Goal: Task Accomplishment & Management: Manage account settings

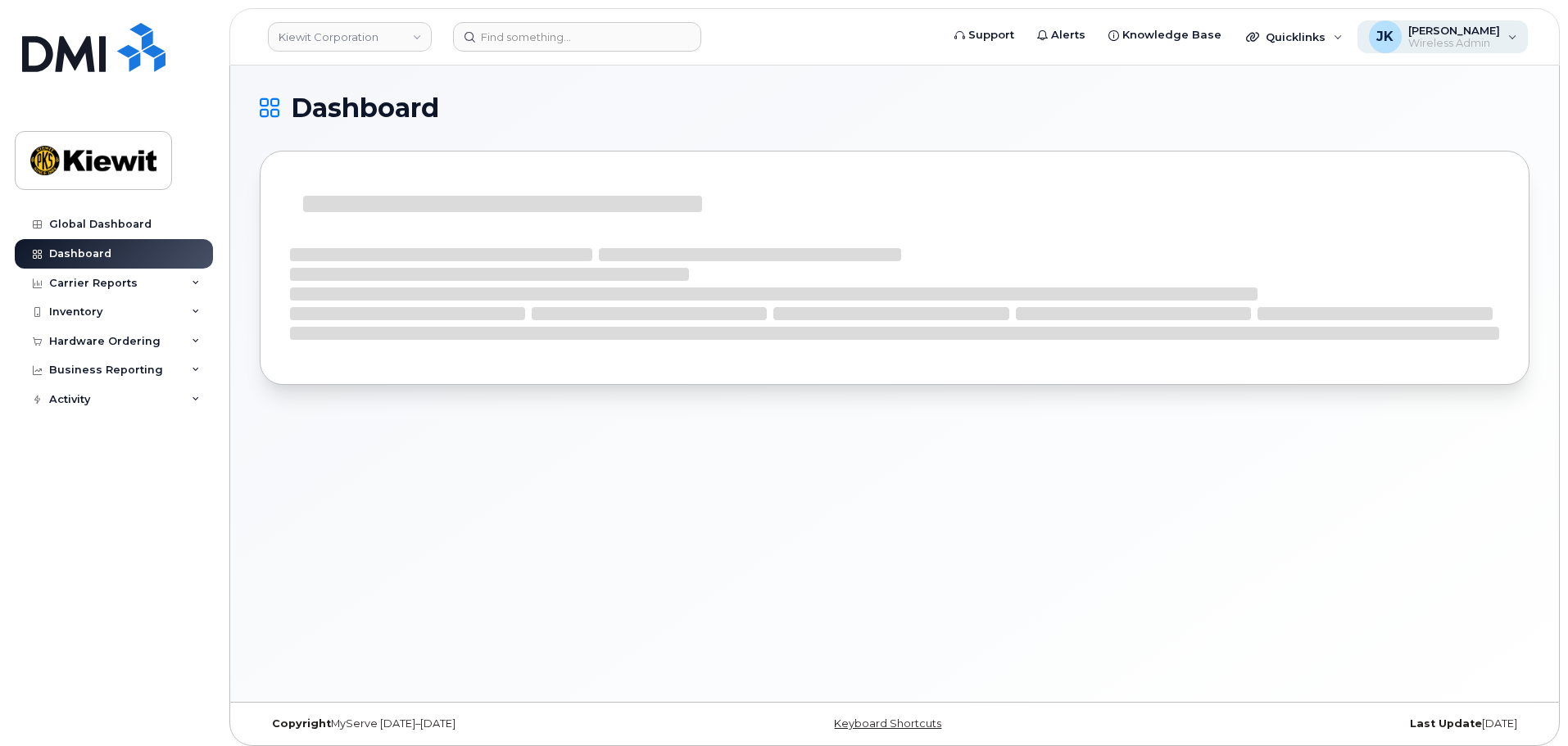
click at [1487, 34] on span "[PERSON_NAME]" at bounding box center [1454, 30] width 92 height 13
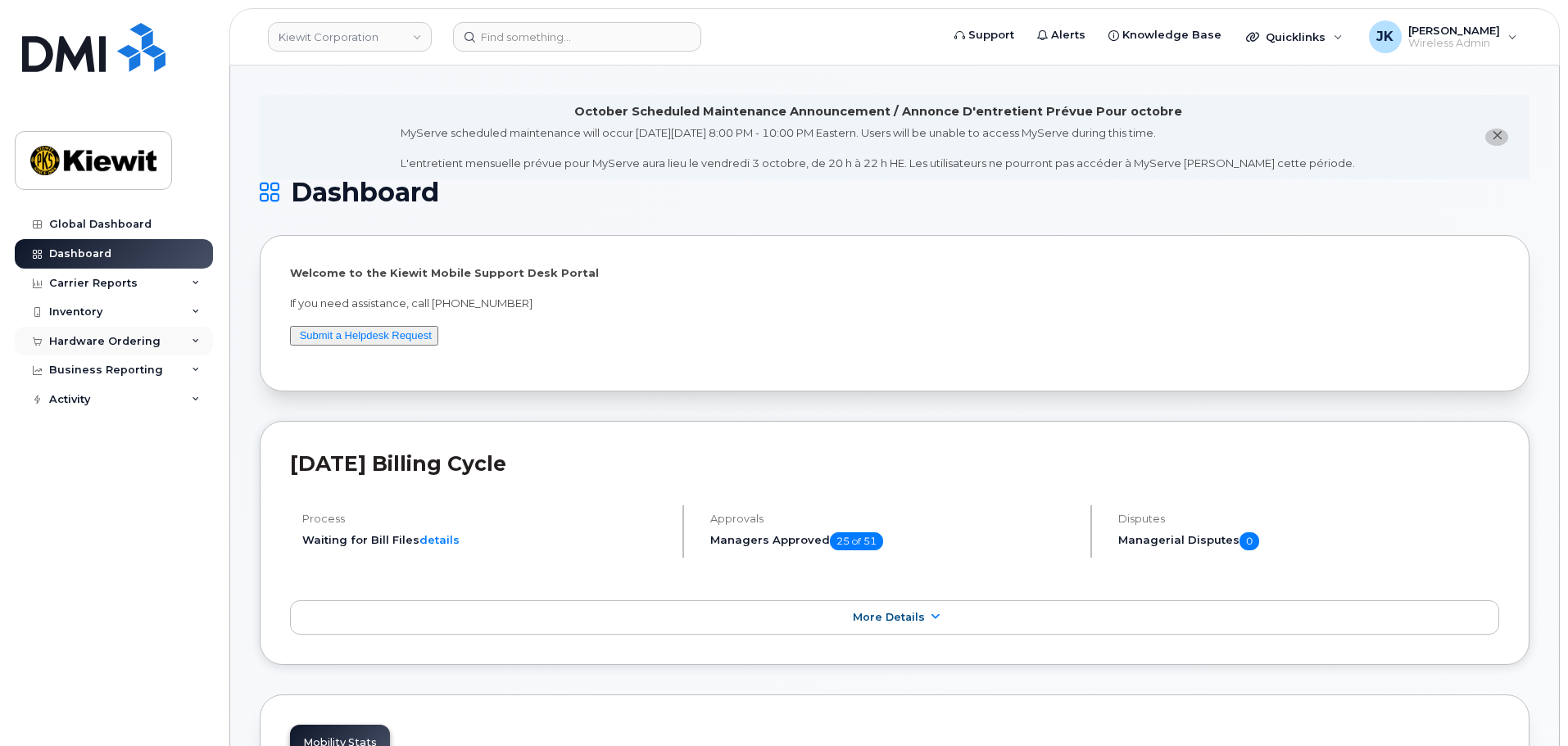
click at [137, 340] on div "Hardware Ordering" at bounding box center [105, 341] width 112 height 13
click at [104, 409] on link "Orders" at bounding box center [128, 402] width 169 height 31
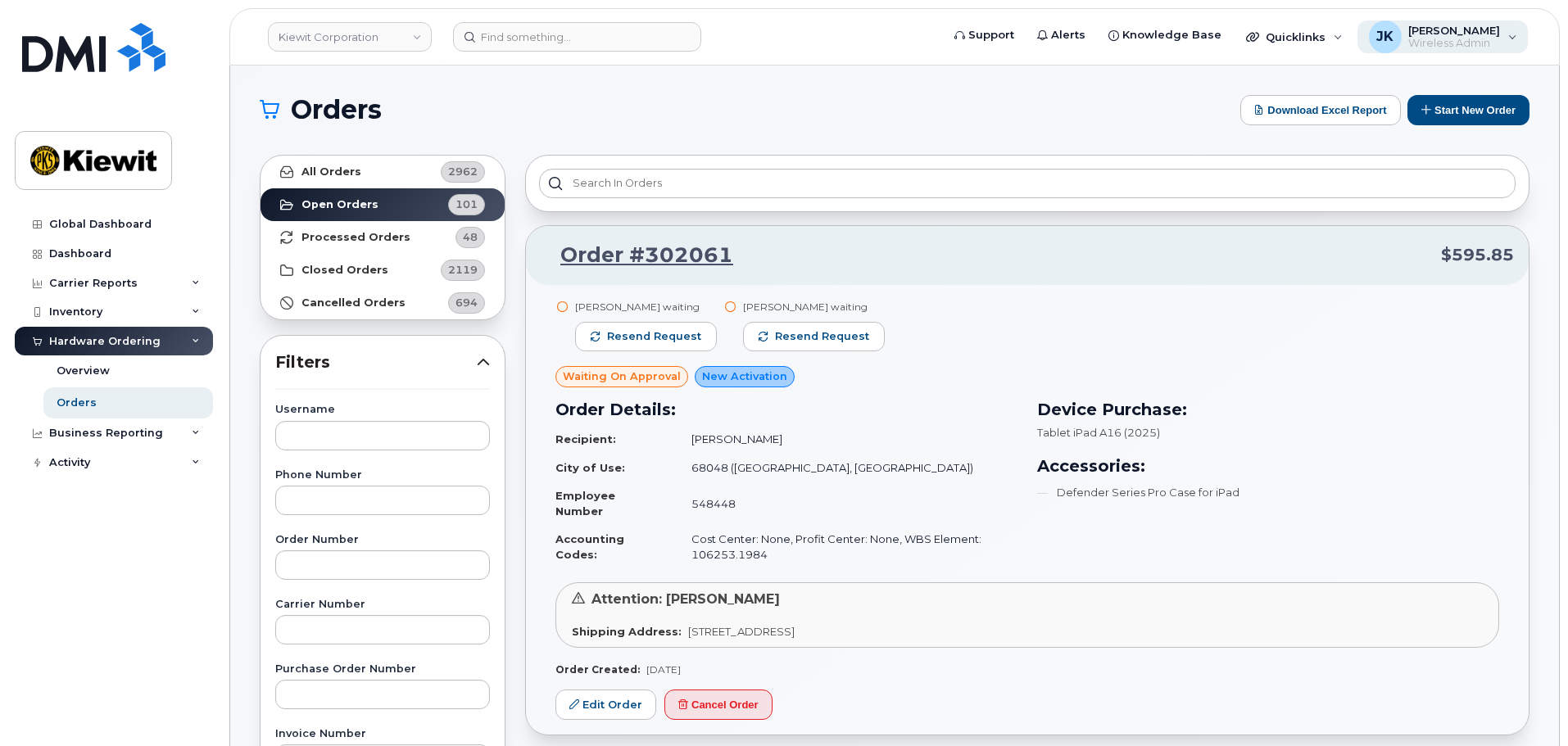
click at [1513, 33] on div "JK Jamie Krussel Wireless Admin" at bounding box center [1443, 37] width 171 height 33
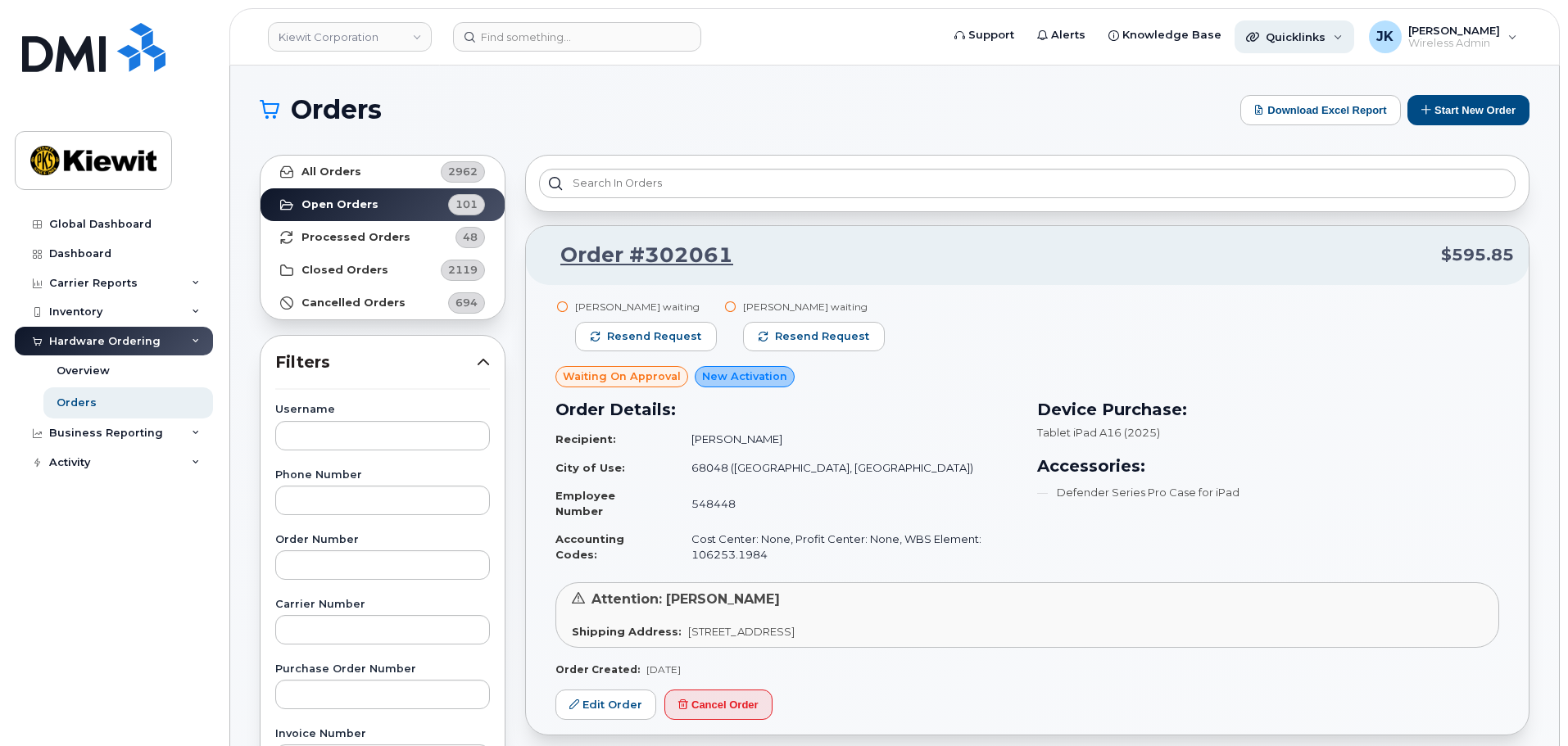
click at [1349, 38] on div "Quicklinks" at bounding box center [1294, 37] width 119 height 33
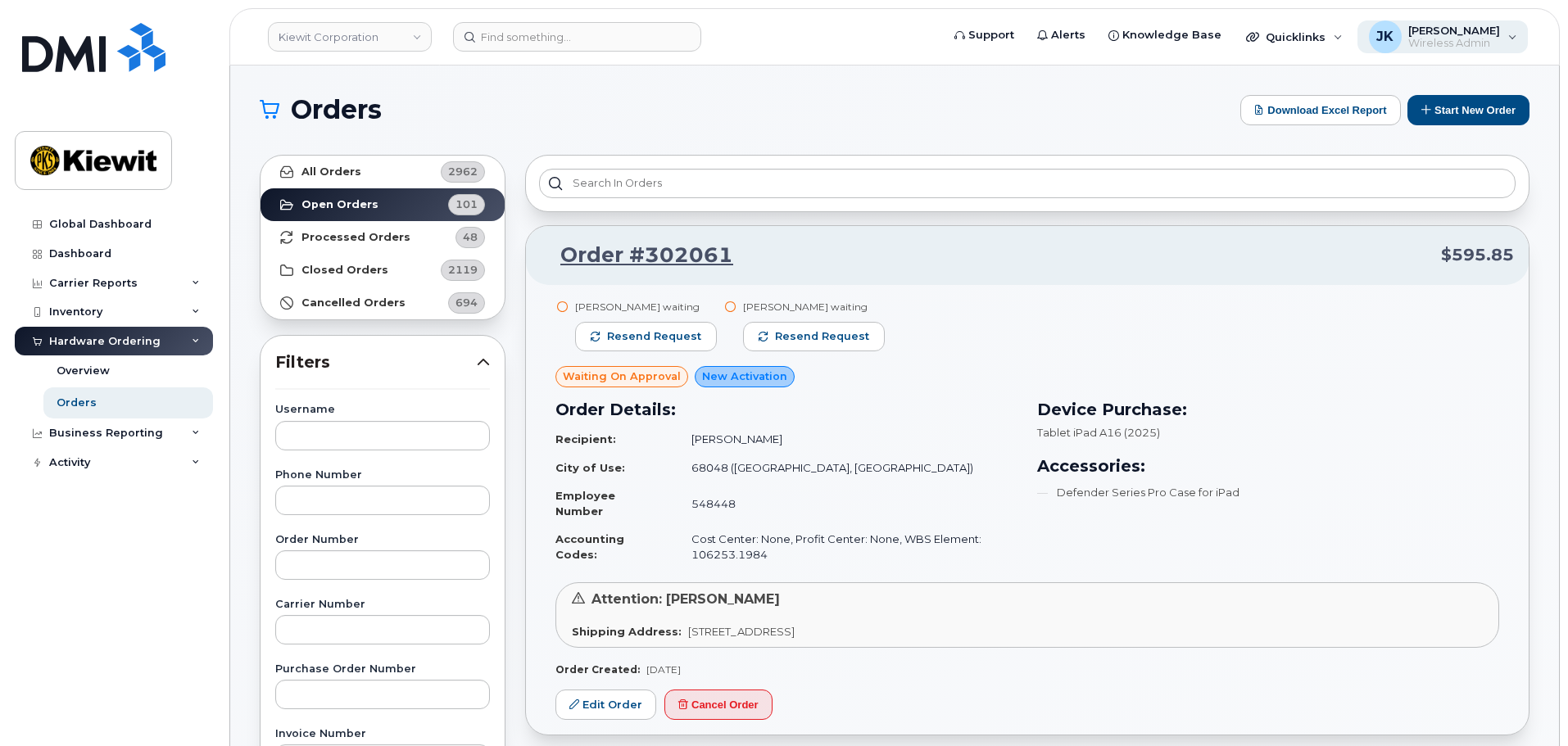
click at [1497, 43] on span "Wireless Admin" at bounding box center [1454, 43] width 92 height 13
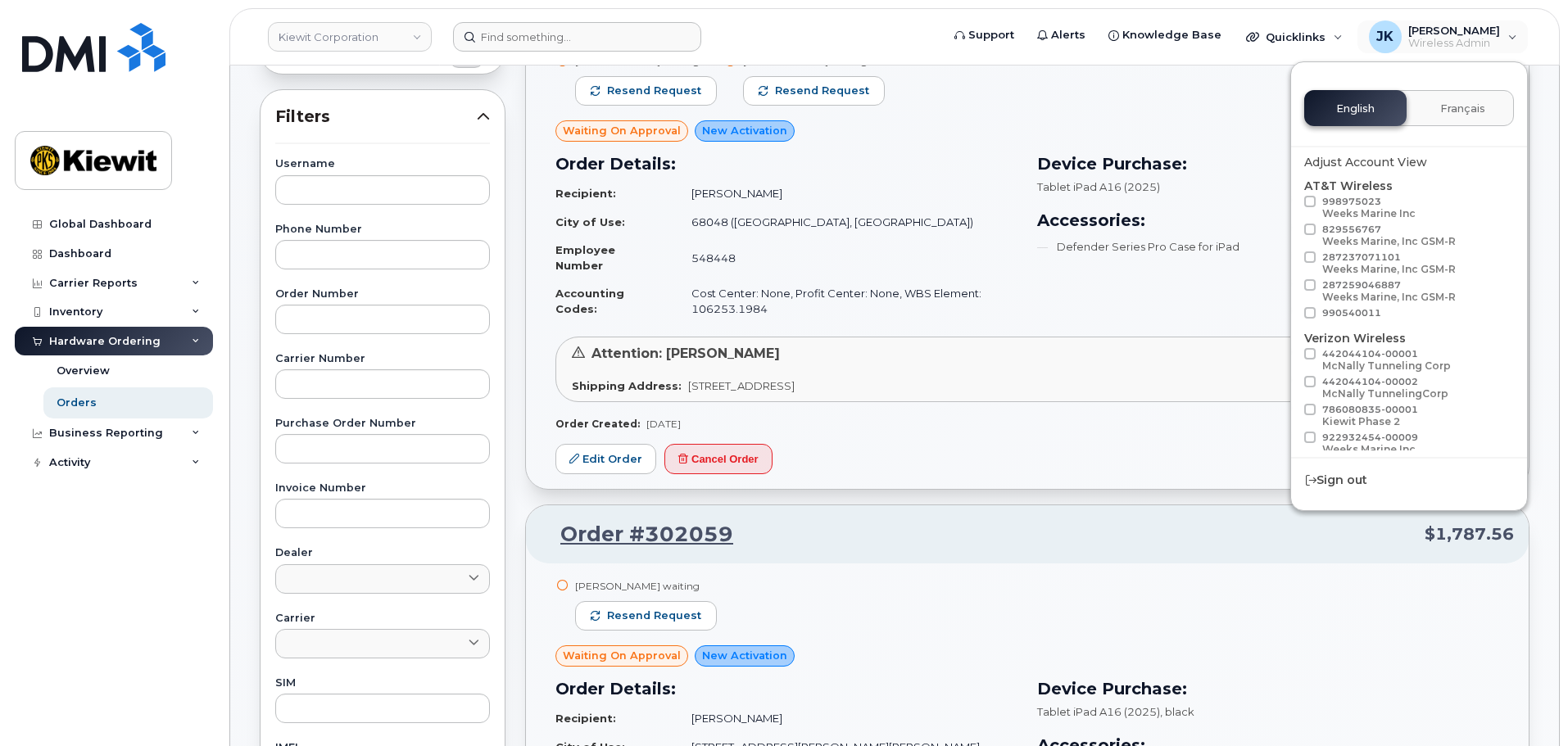
click at [828, 39] on form at bounding box center [691, 37] width 477 height 30
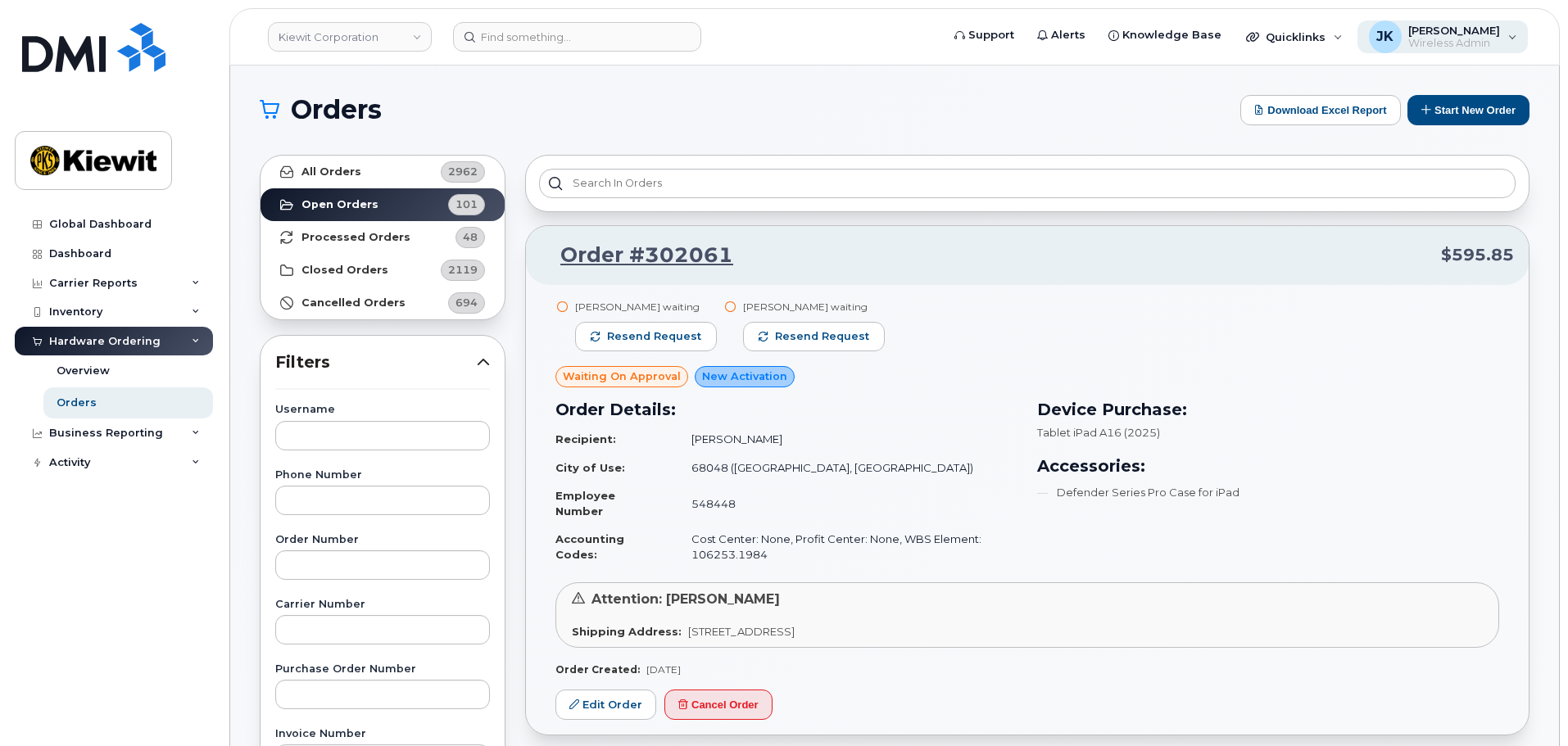
click at [1510, 35] on div "JK Jamie Krussel Wireless Admin" at bounding box center [1443, 37] width 171 height 33
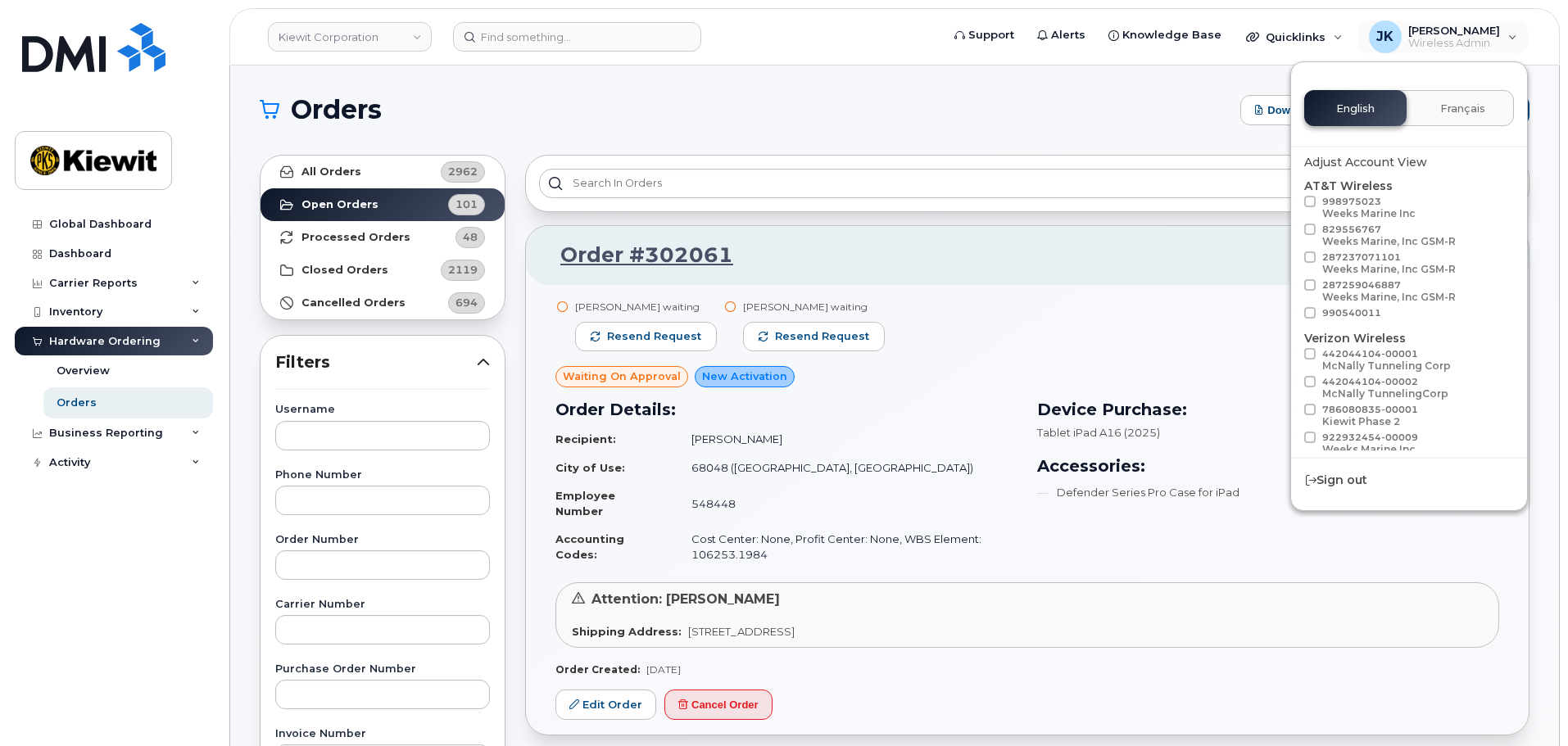
drag, startPoint x: 1091, startPoint y: 118, endPoint x: 1148, endPoint y: 90, distance: 63.5
click at [1094, 117] on h1 "Orders" at bounding box center [746, 110] width 972 height 26
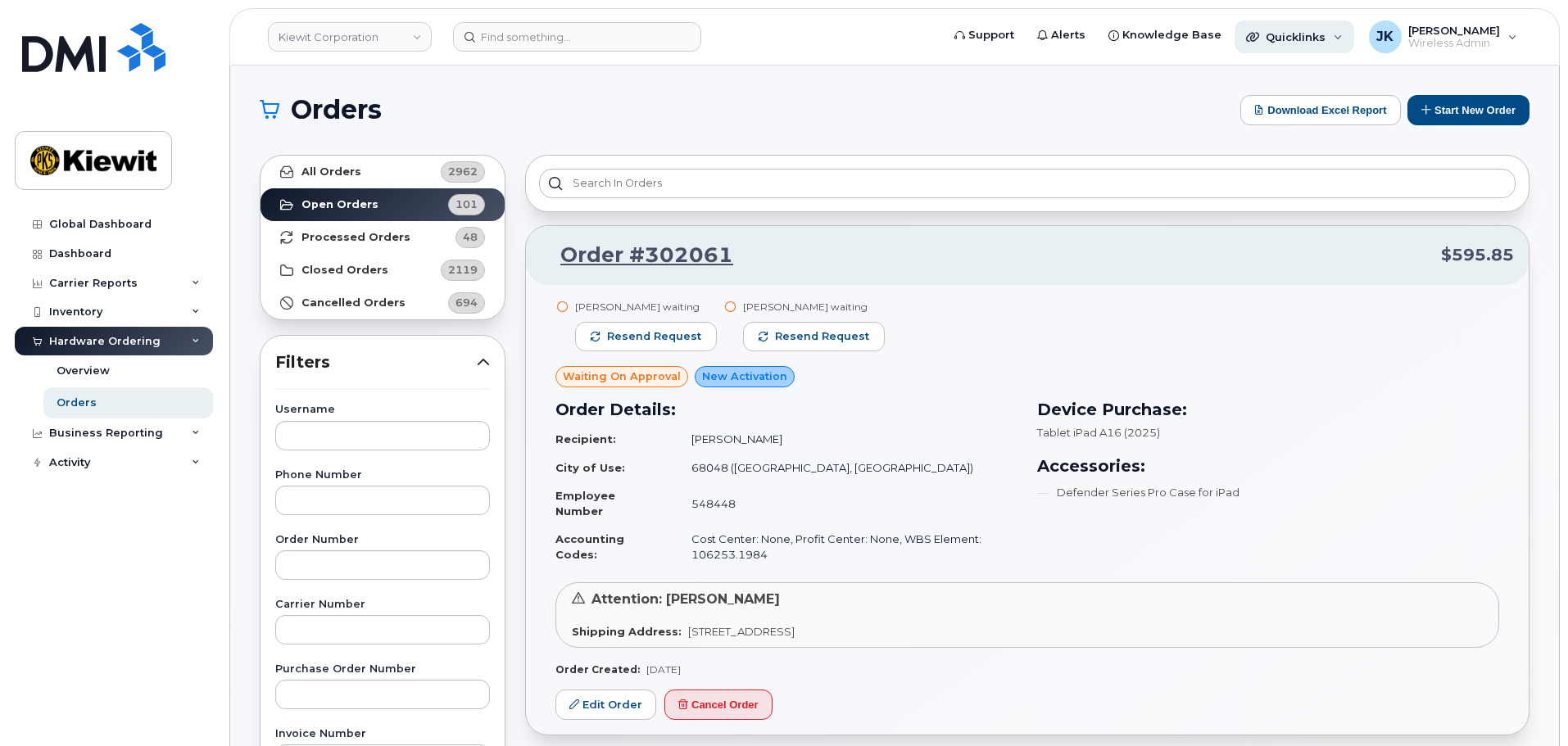
click at [1314, 33] on span "Quicklinks" at bounding box center [1295, 36] width 60 height 13
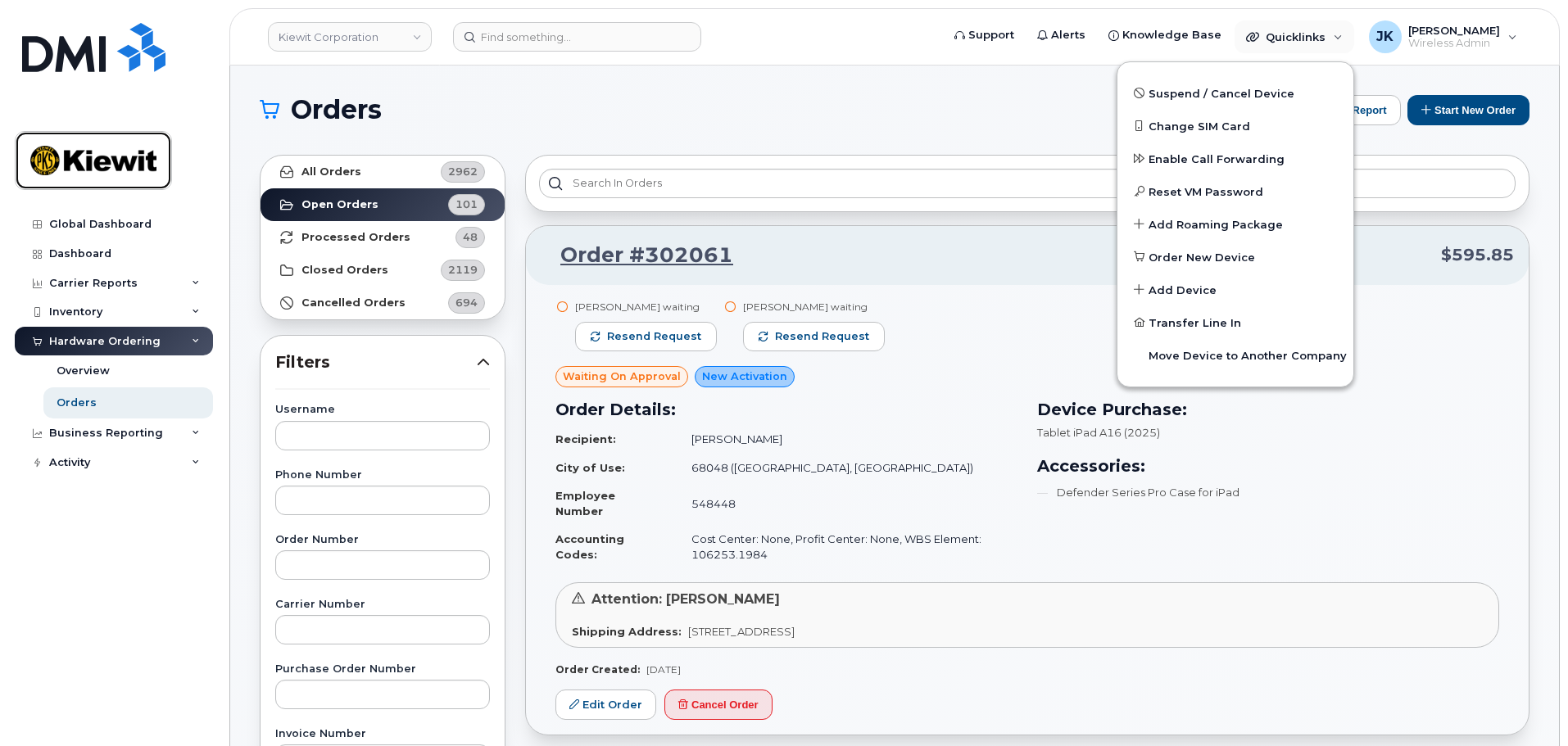
click at [101, 164] on img at bounding box center [93, 160] width 126 height 48
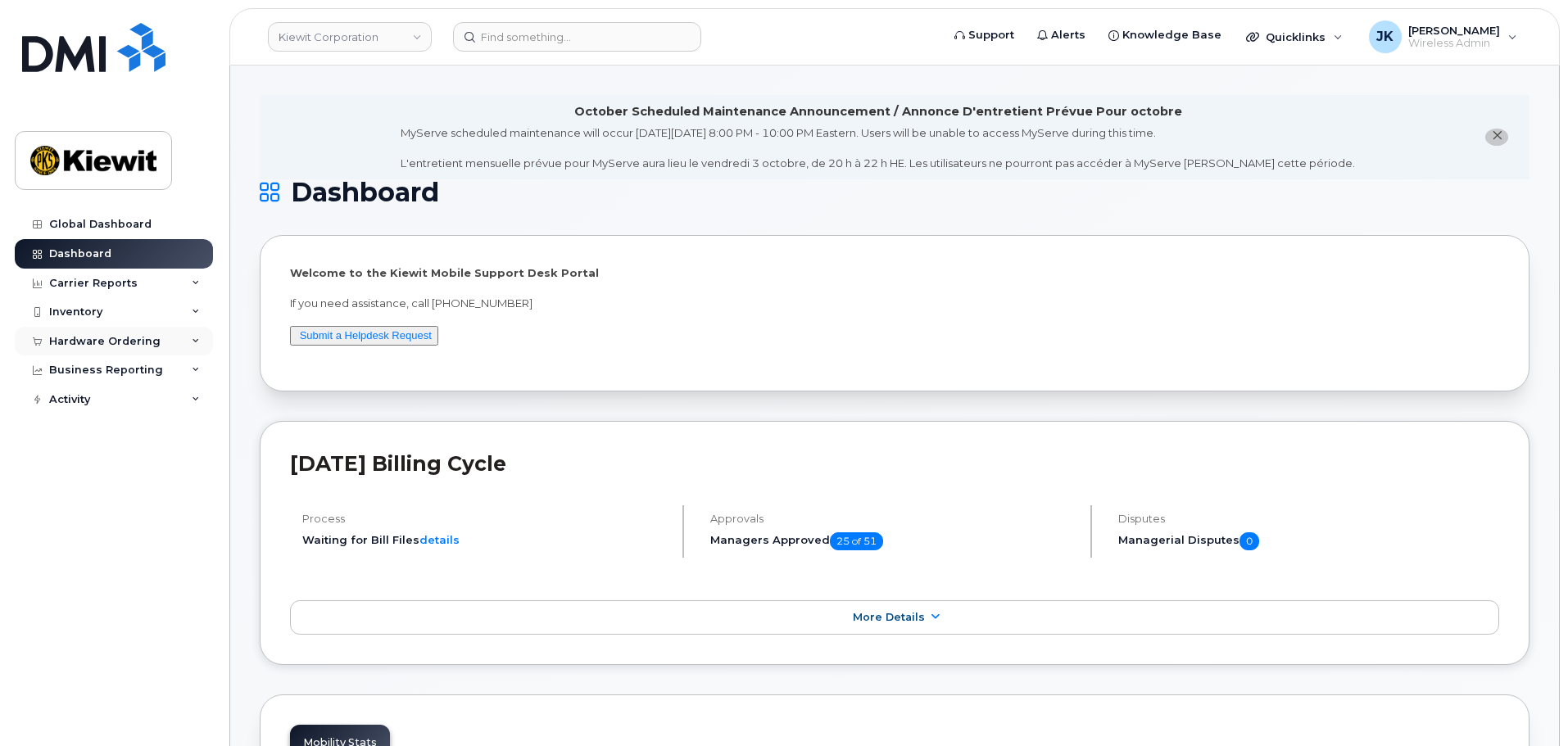
click at [113, 342] on div "Hardware Ordering" at bounding box center [105, 341] width 112 height 13
click at [120, 395] on link "Orders" at bounding box center [128, 402] width 169 height 31
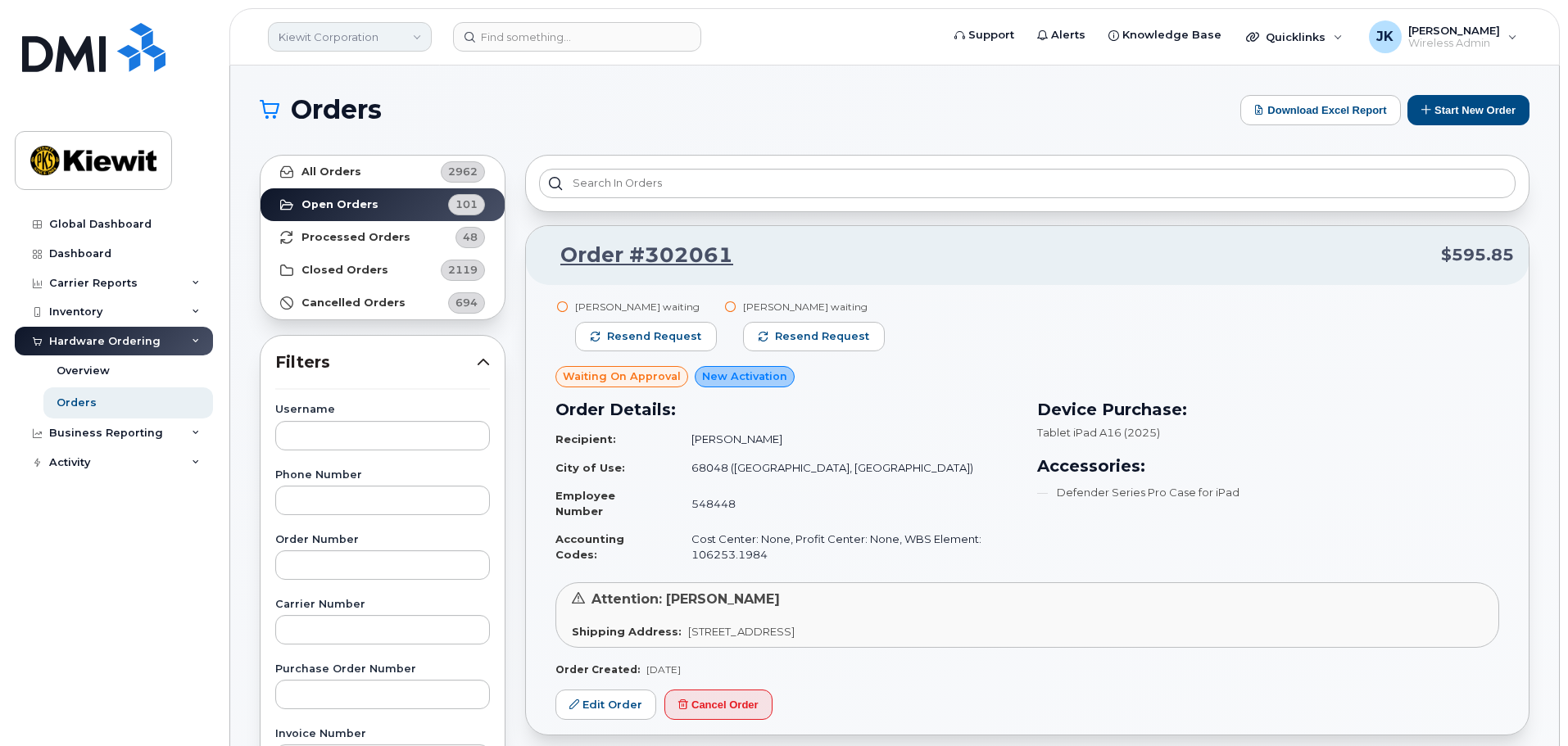
click at [404, 35] on link "Kiewit Corporation" at bounding box center [349, 37] width 164 height 30
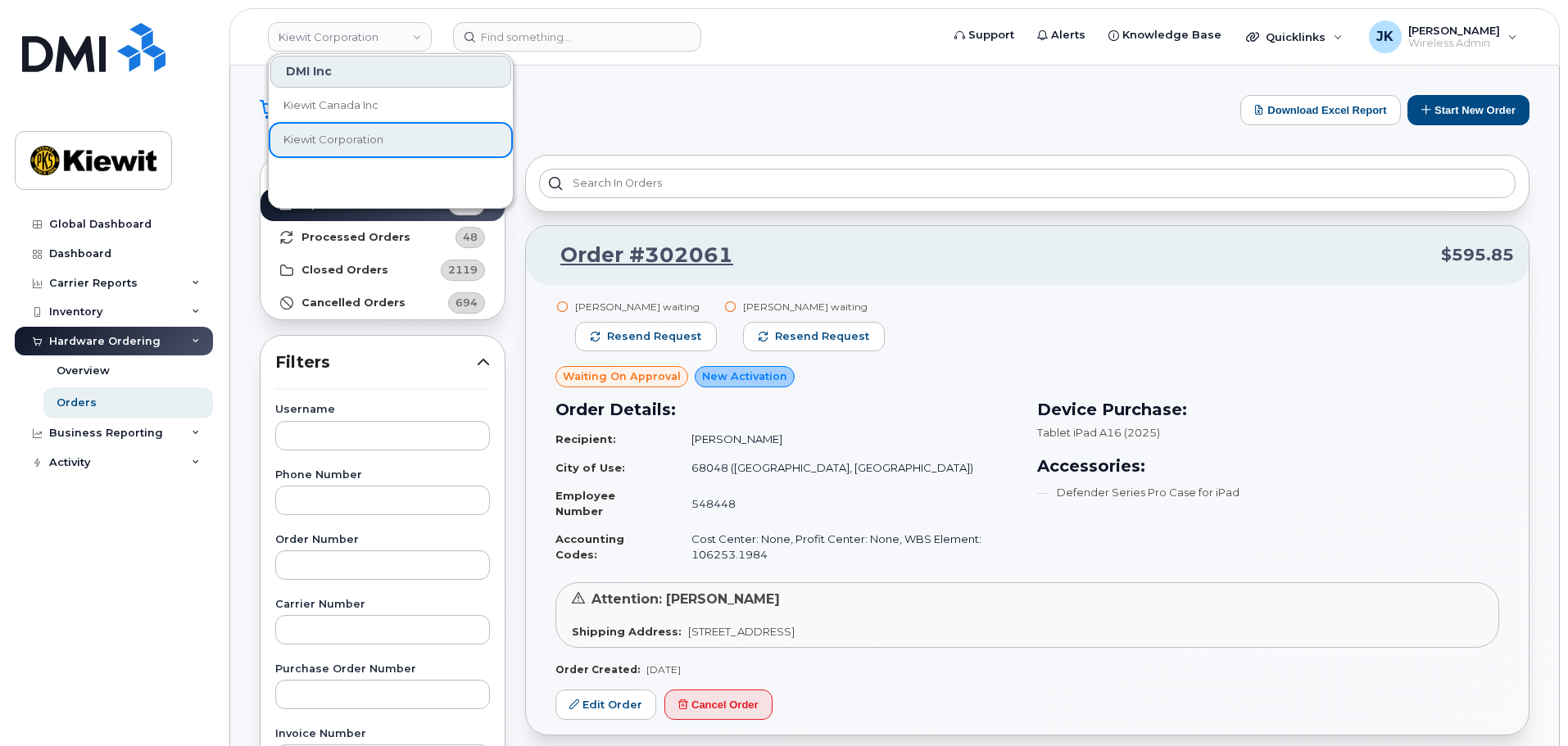
click at [638, 119] on h1 "Orders" at bounding box center [746, 110] width 972 height 26
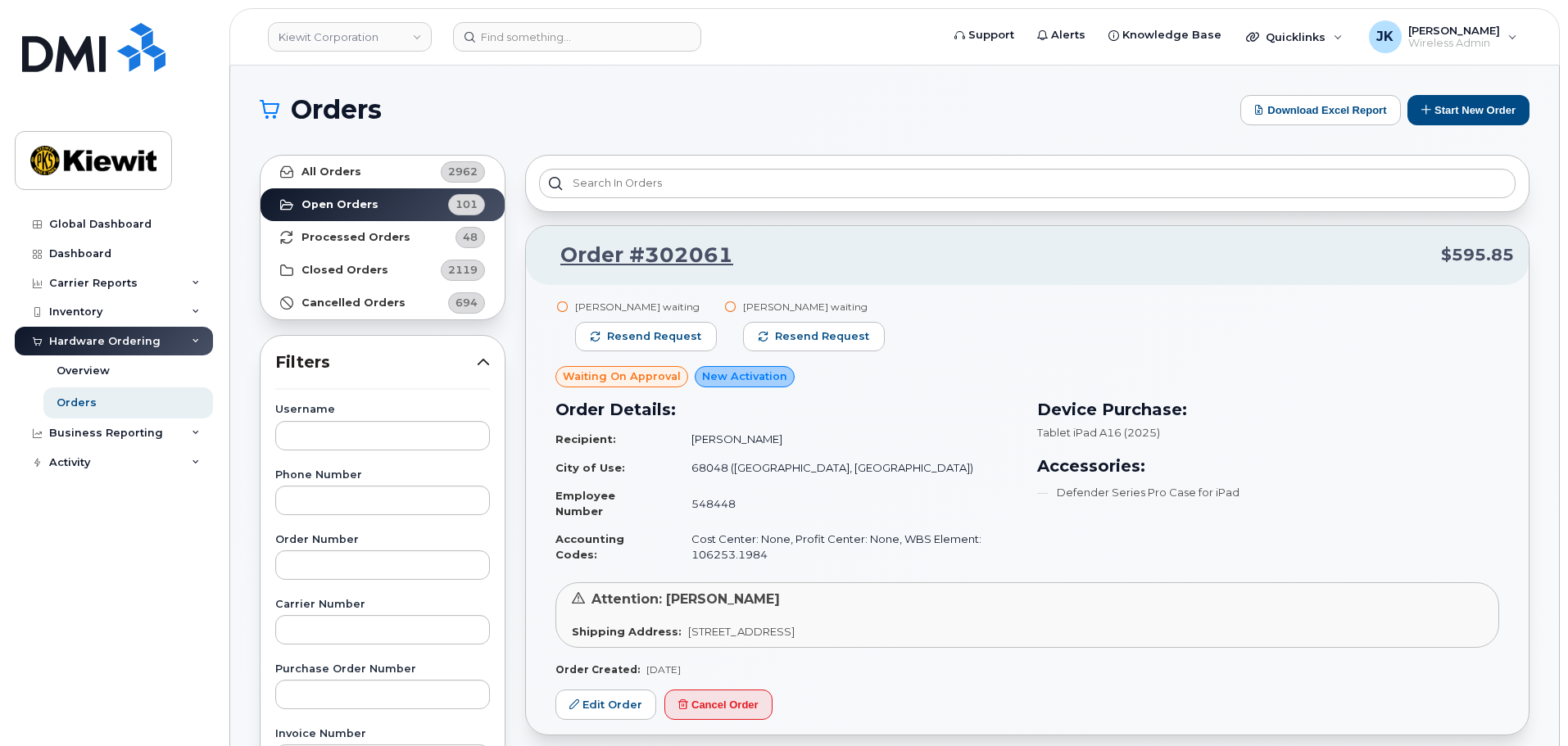
click at [475, 96] on div "Orders Download Excel Report Start New Order" at bounding box center [894, 110] width 1269 height 30
click at [418, 32] on link "Kiewit Corporation" at bounding box center [349, 37] width 164 height 30
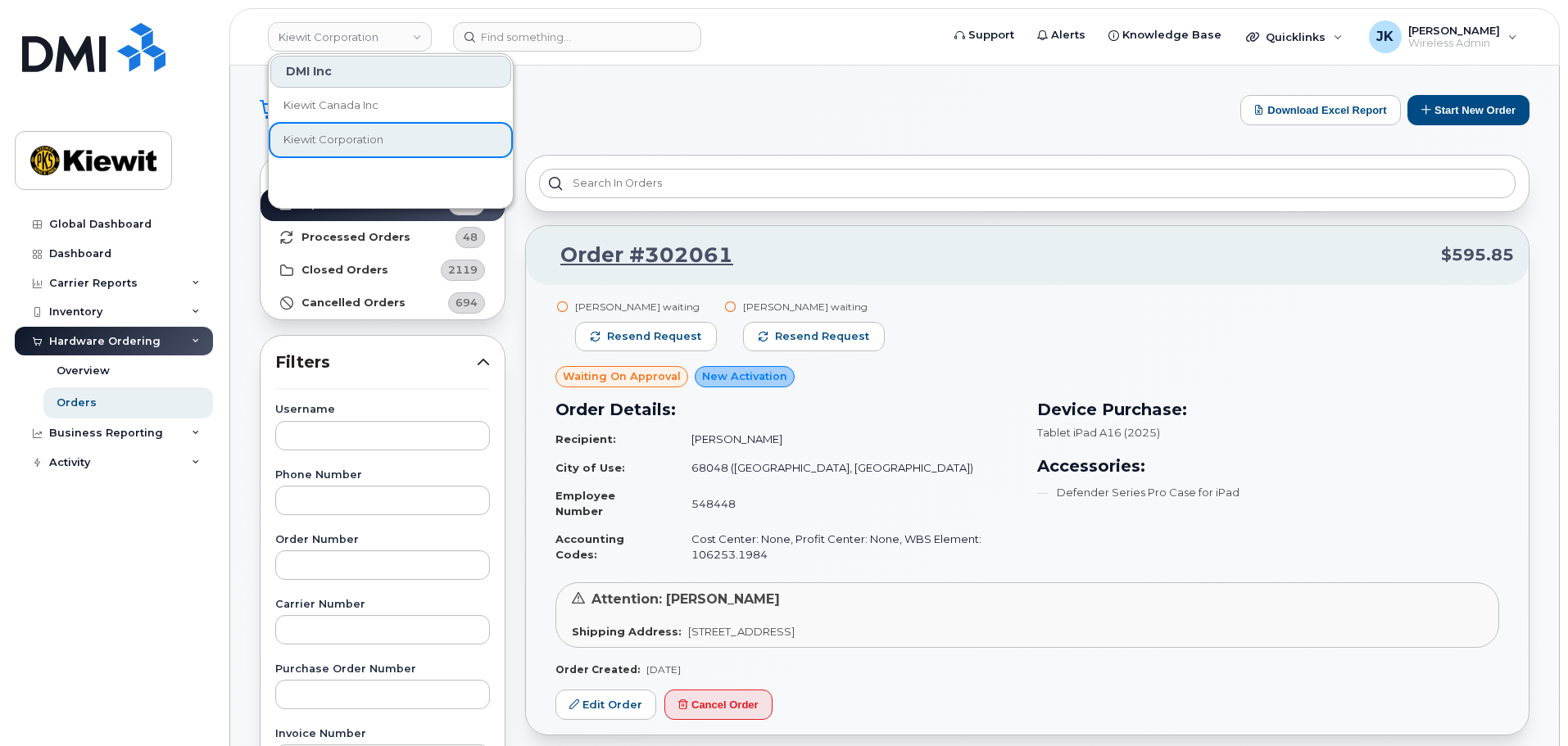
click at [630, 110] on h1 "Orders" at bounding box center [746, 110] width 972 height 26
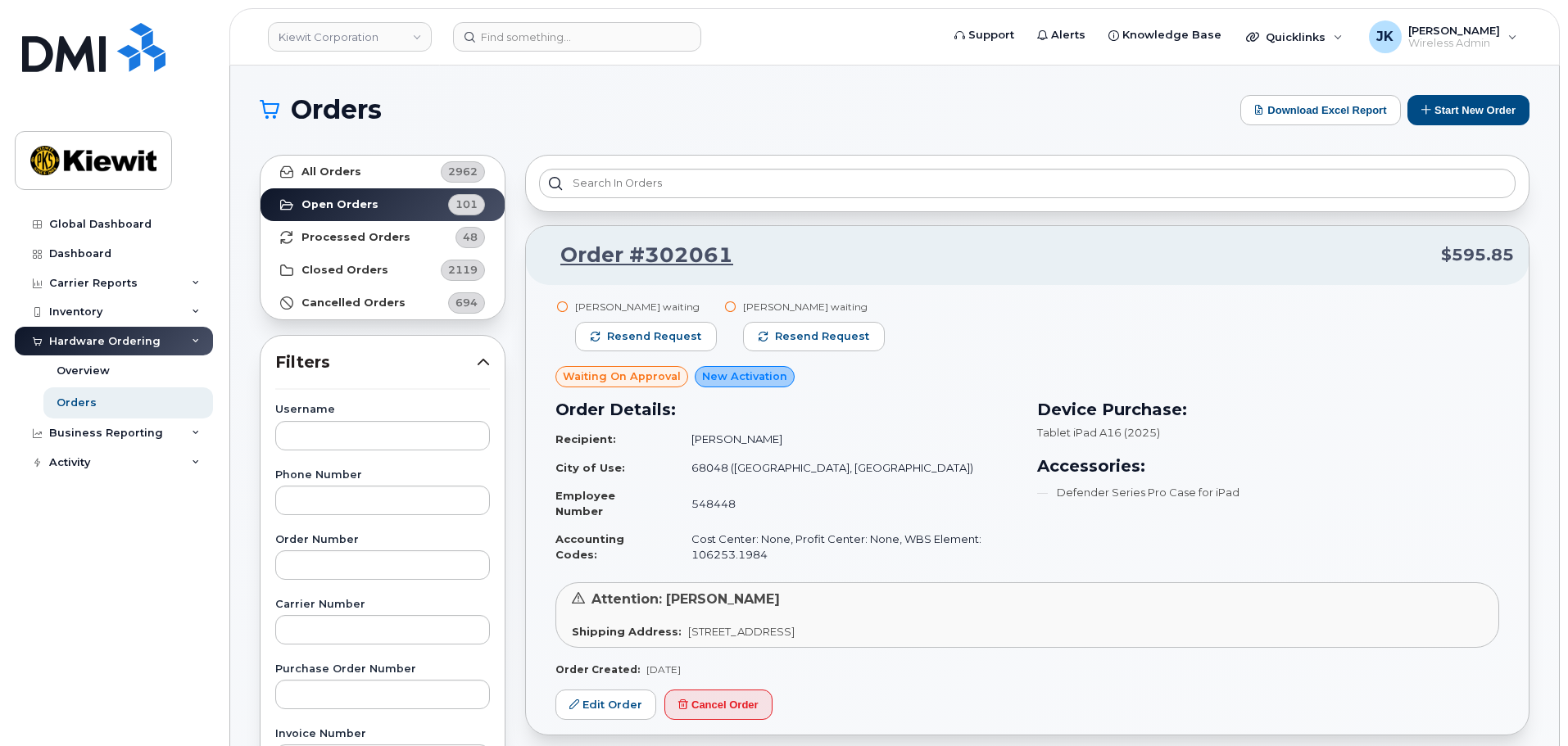
click at [650, 121] on h1 "Orders" at bounding box center [746, 110] width 972 height 26
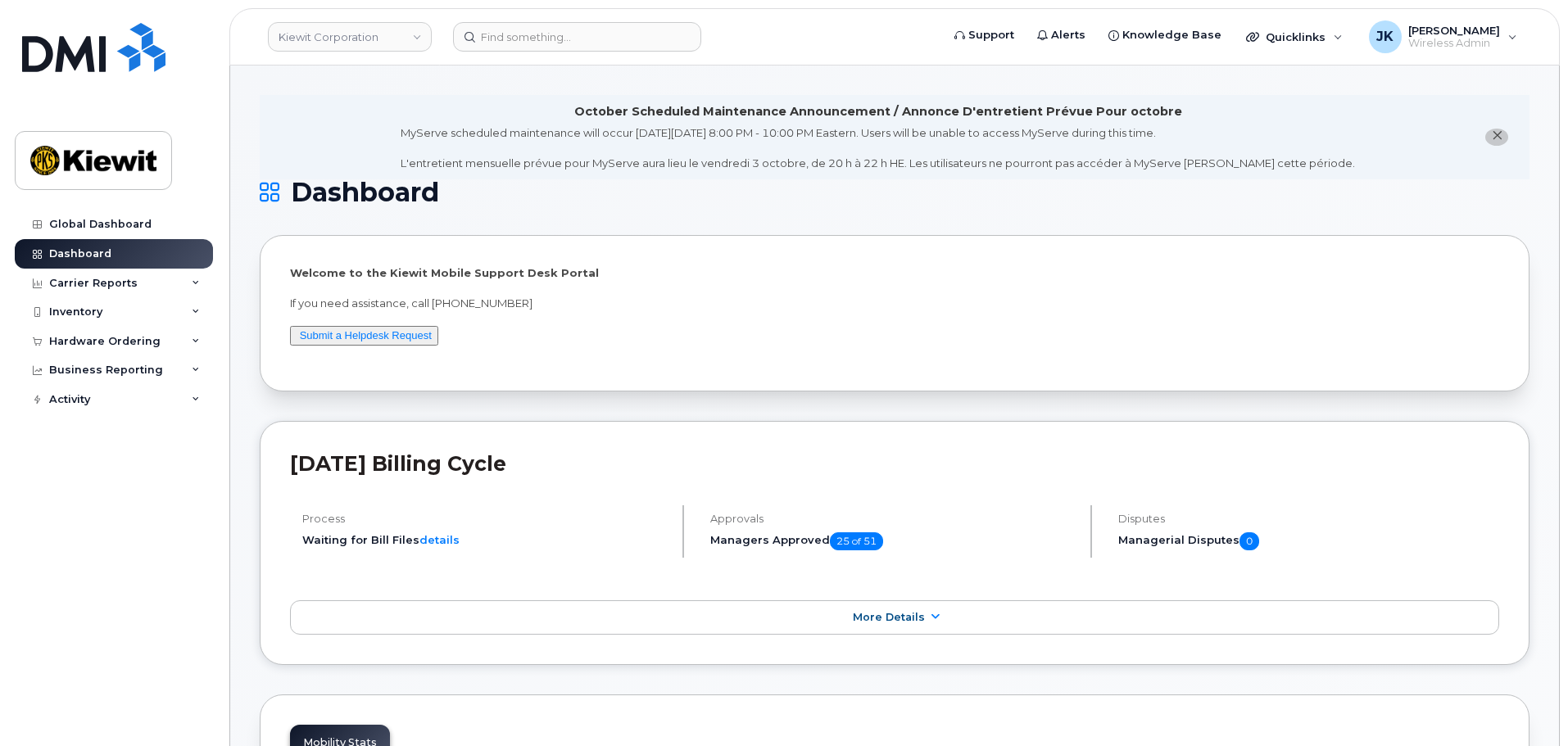
drag, startPoint x: 1423, startPoint y: 213, endPoint x: 1472, endPoint y: 220, distance: 49.5
click at [422, 37] on link "Kiewit Corporation" at bounding box center [349, 37] width 164 height 30
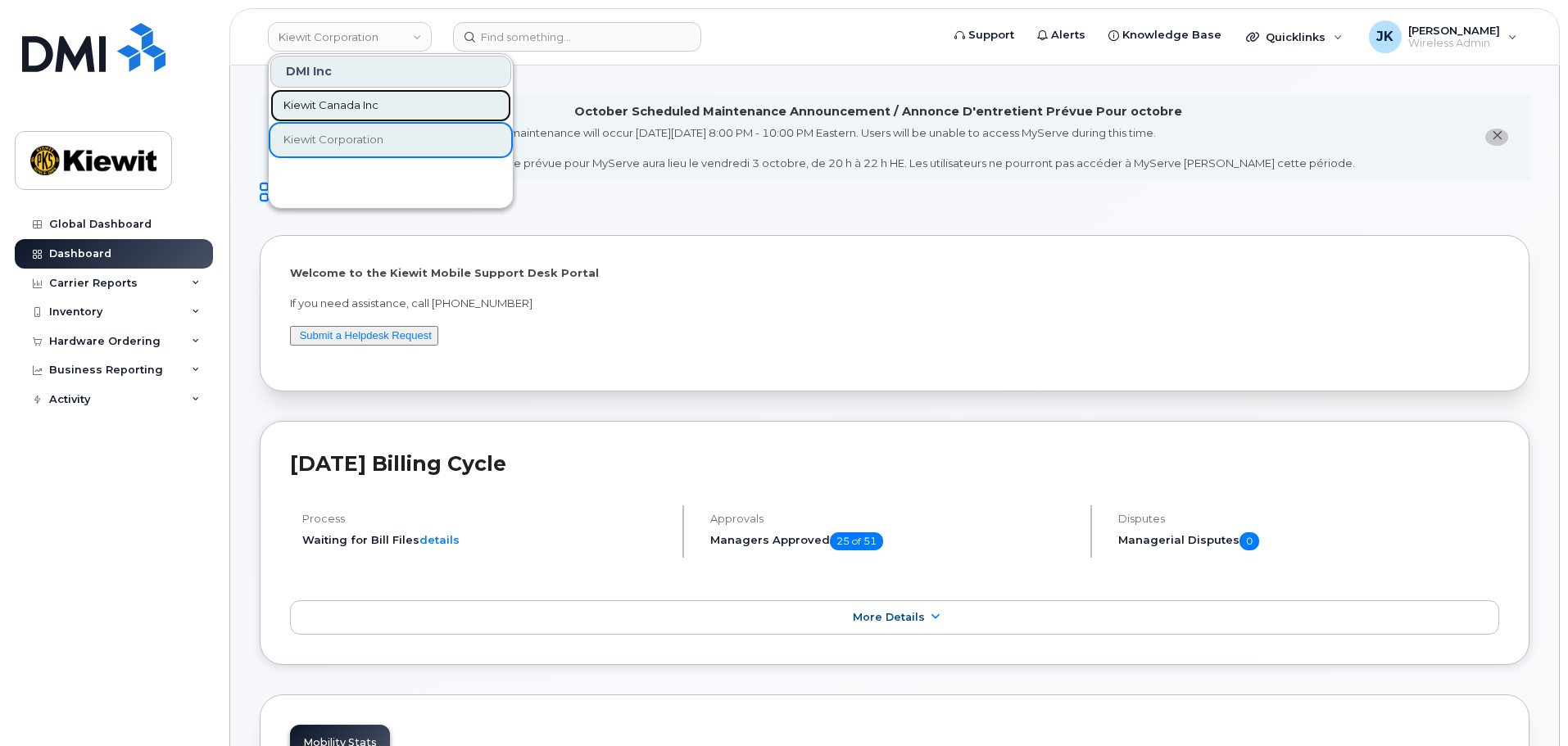
click at [420, 107] on link "Kiewit Canada Inc" at bounding box center [390, 106] width 241 height 33
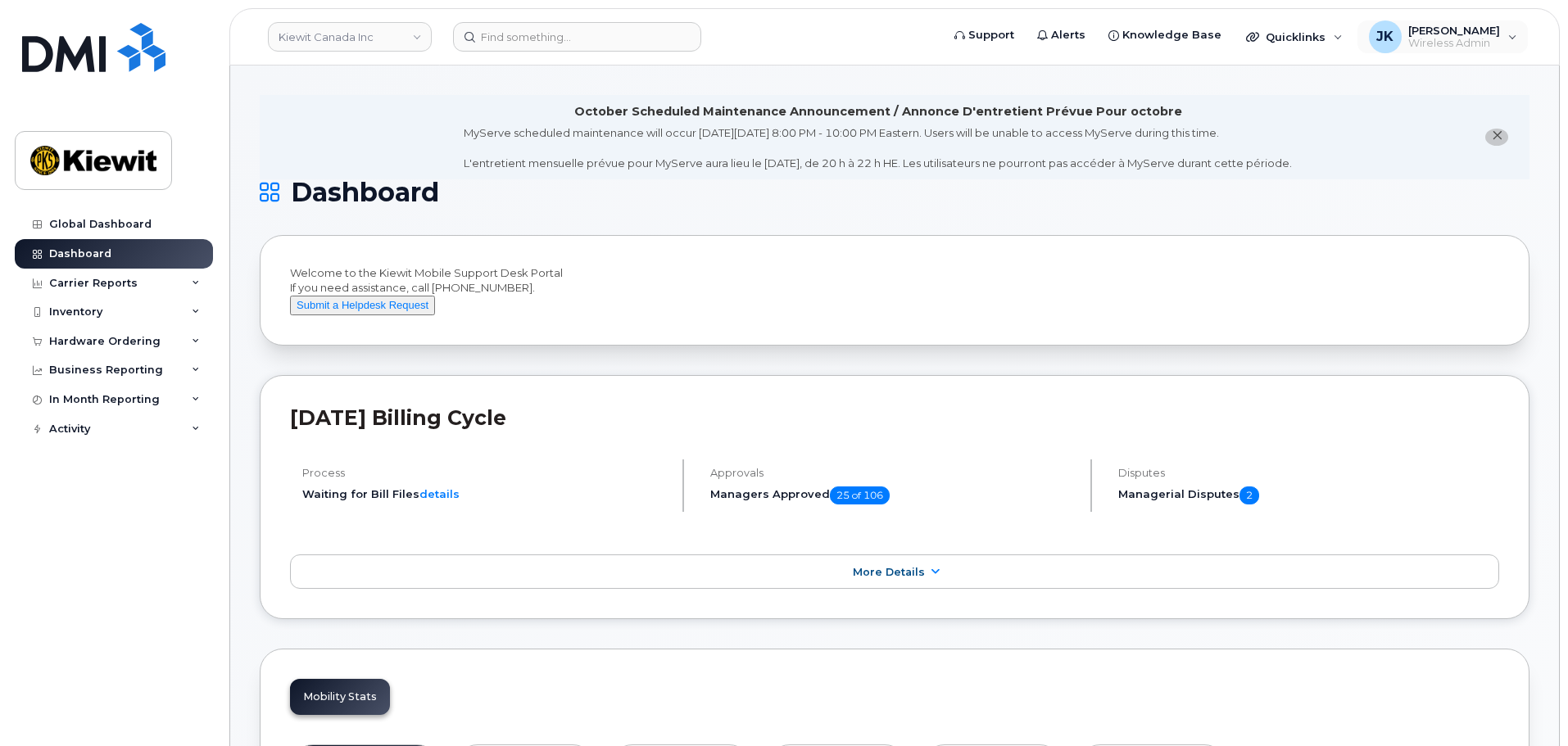
click at [1470, 20] on div "JK Jamie Krussel Wireless Admin English Français Adjust Account View Bell 05089…" at bounding box center [1442, 37] width 174 height 36
click at [1476, 32] on span "[PERSON_NAME]" at bounding box center [1454, 30] width 92 height 13
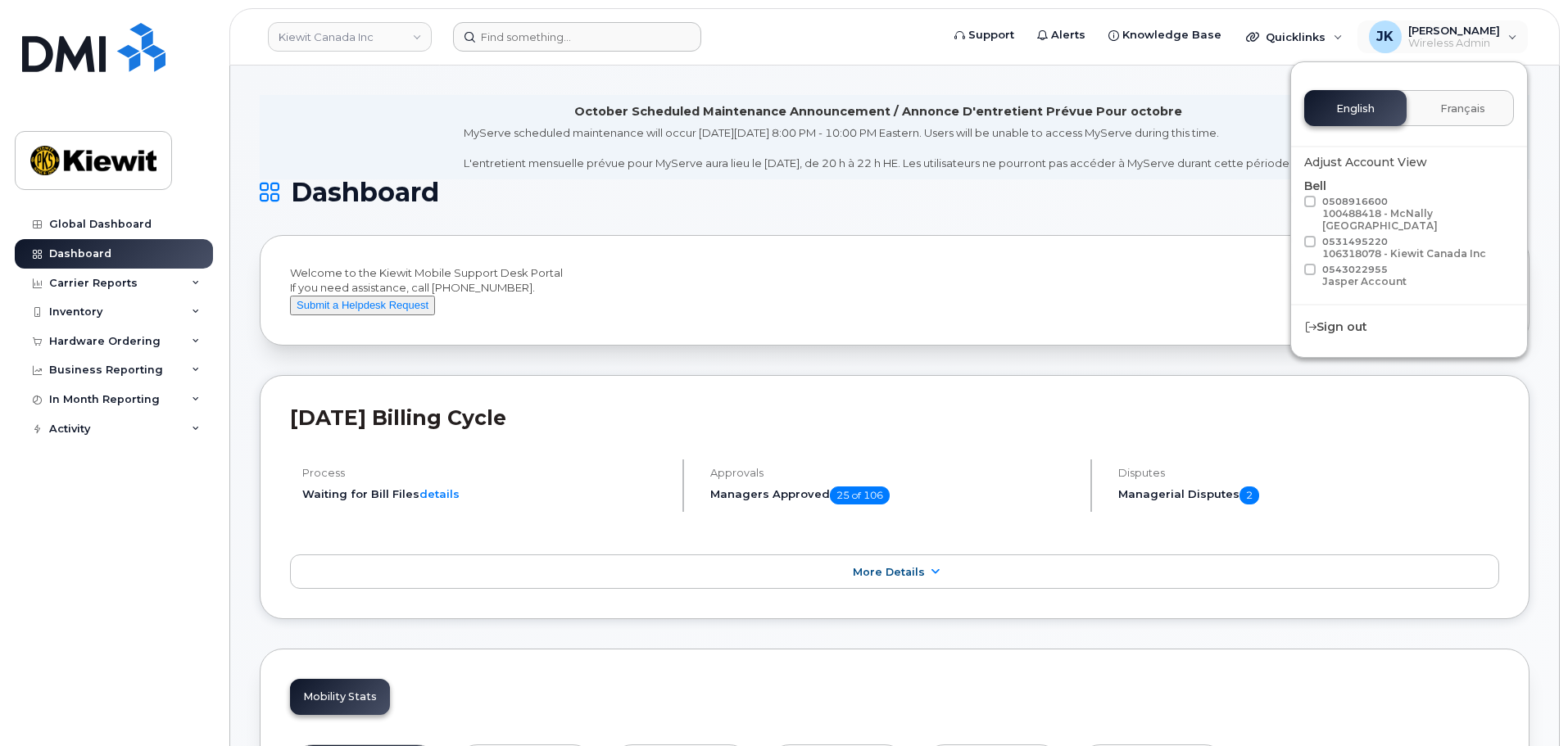
click at [835, 34] on form at bounding box center [691, 37] width 477 height 30
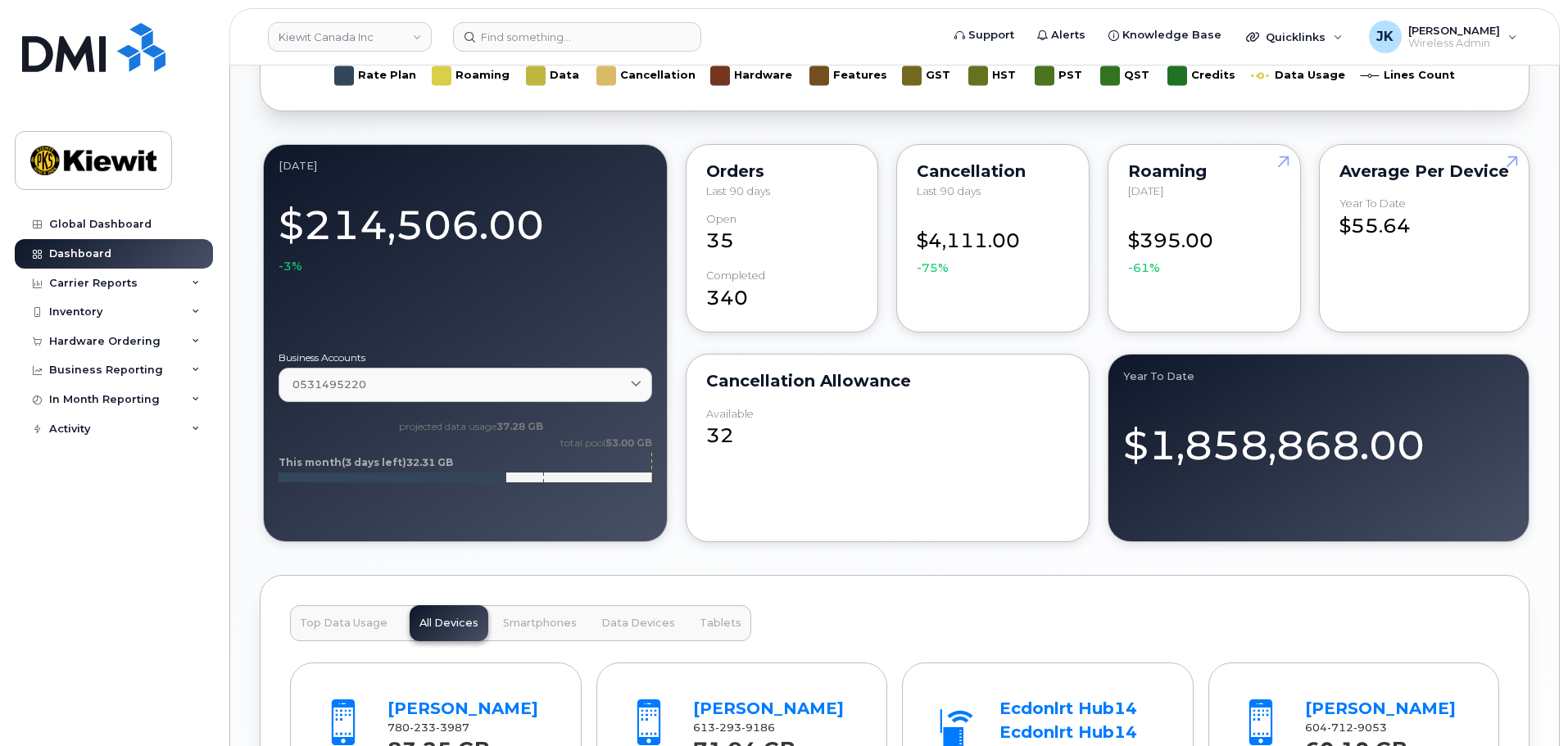
scroll to position [1557, 0]
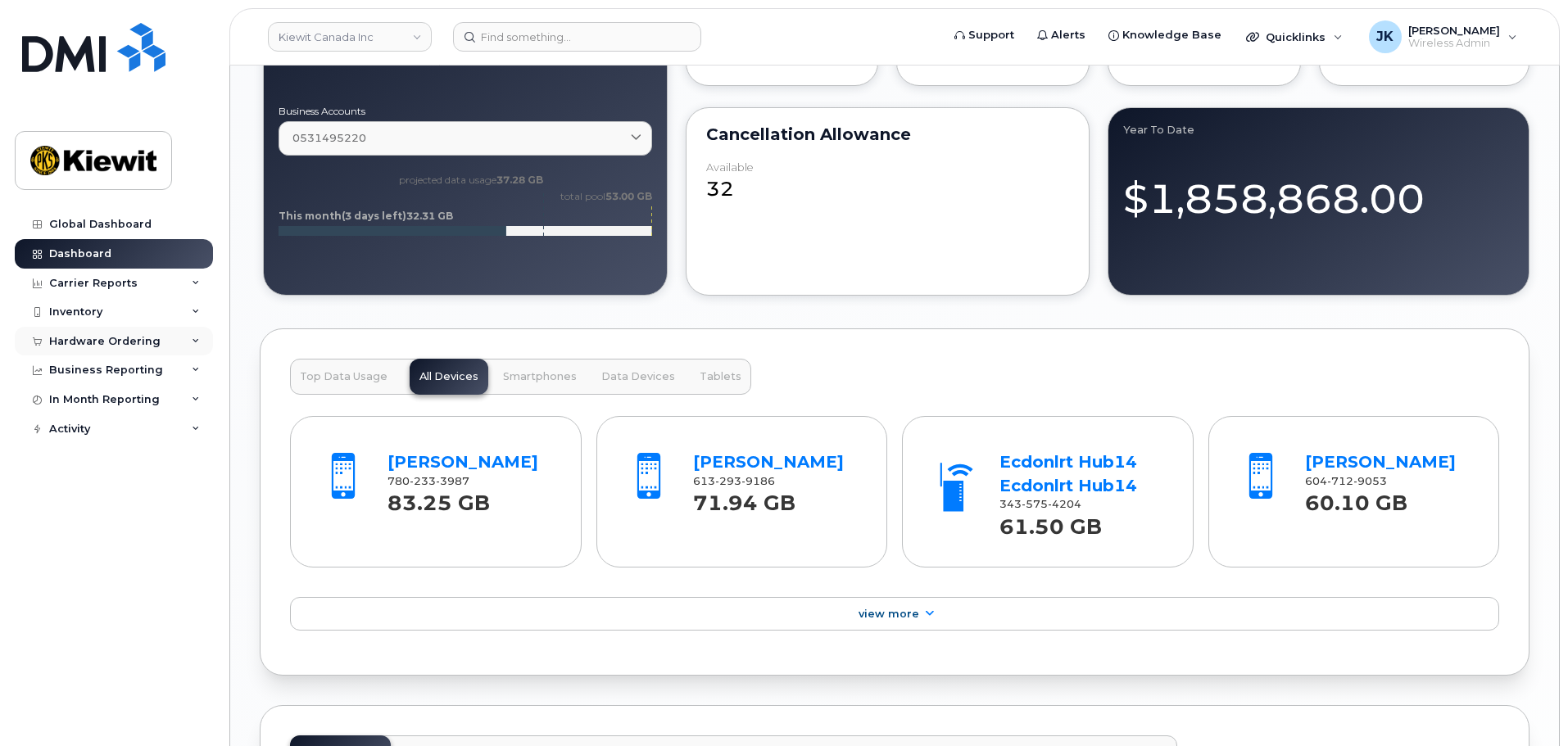
click at [106, 339] on div "Hardware Ordering" at bounding box center [105, 341] width 112 height 13
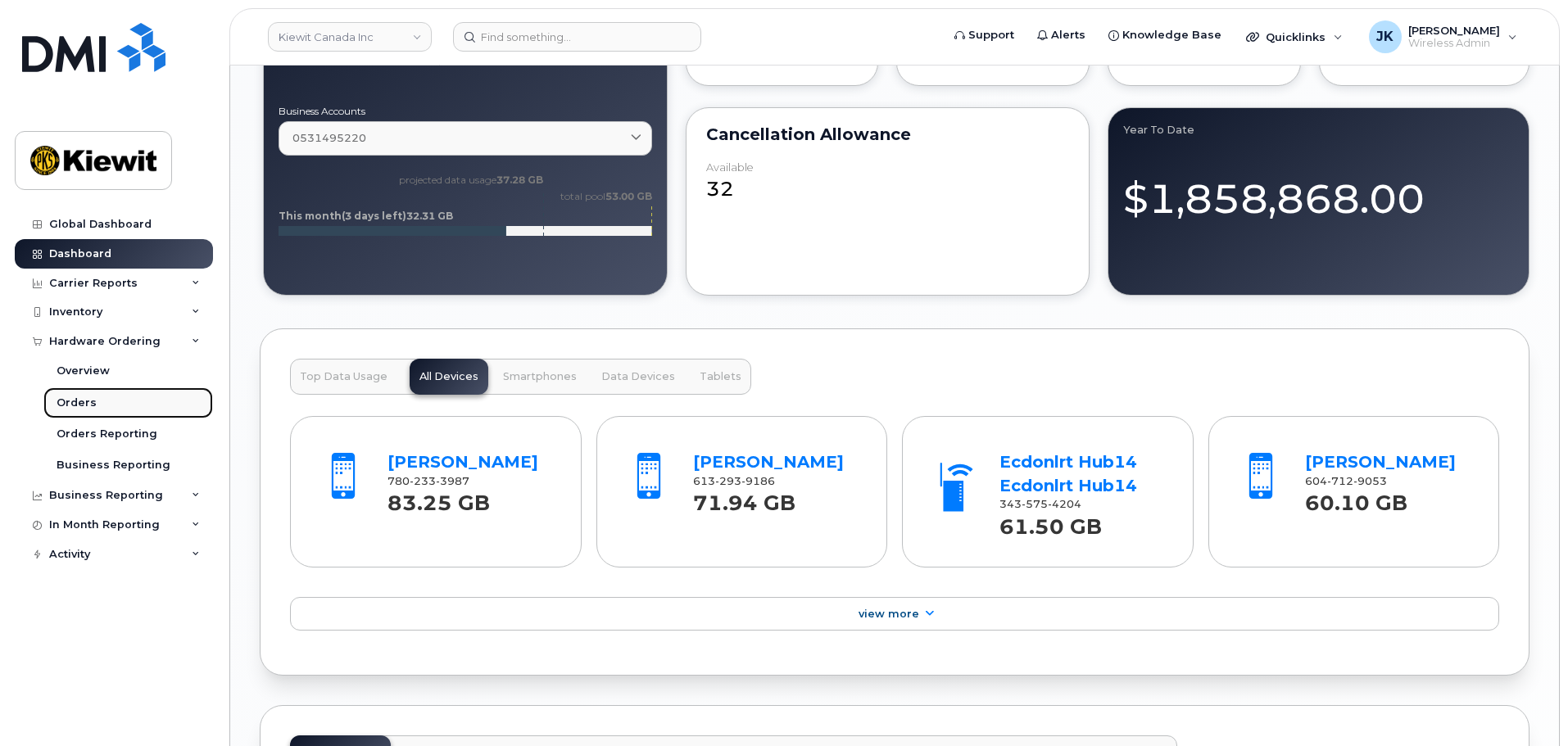
click at [125, 393] on link "Orders" at bounding box center [128, 402] width 169 height 31
